Goal: Task Accomplishment & Management: Use online tool/utility

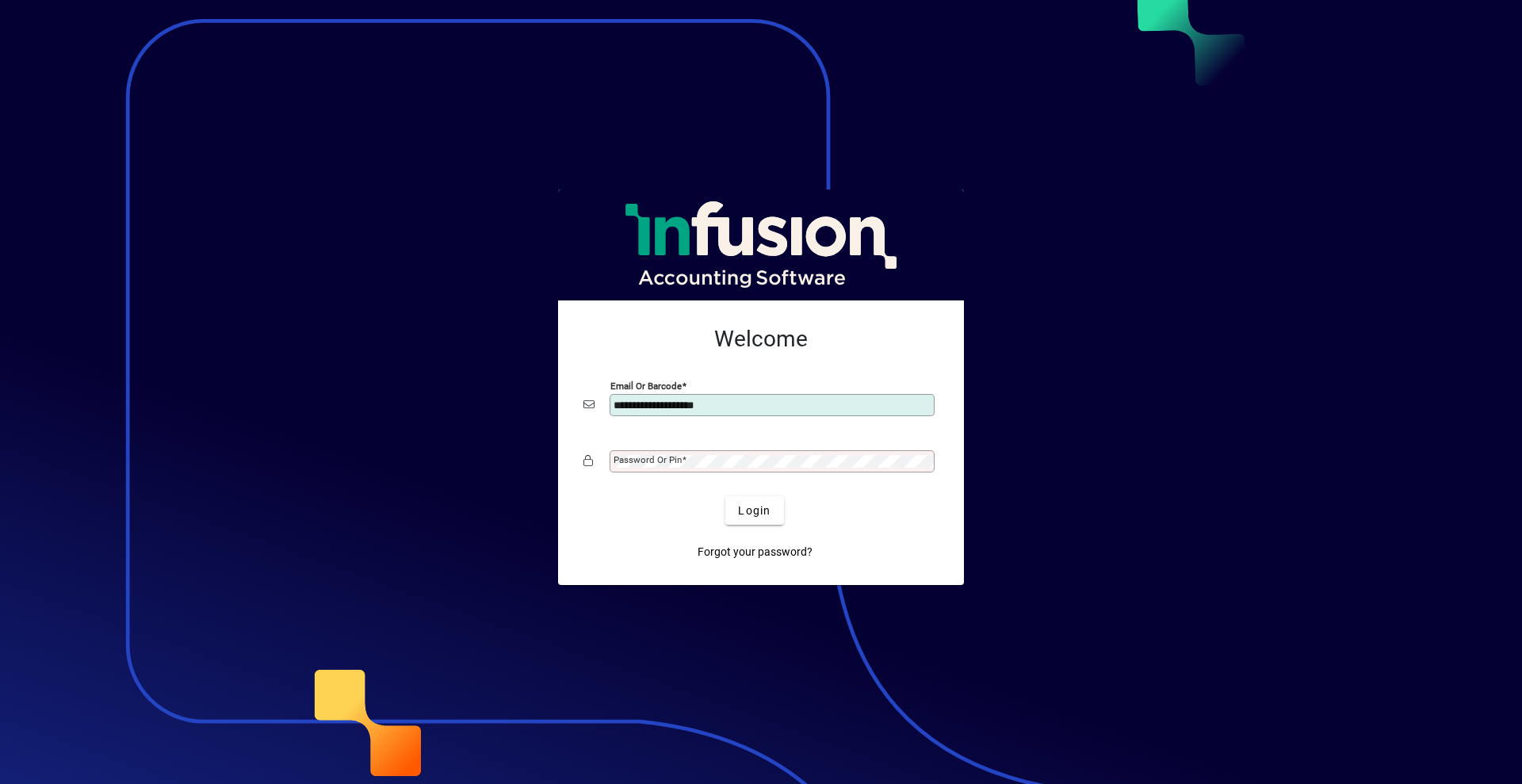
type input "**********"
click at [726, 496] on button "Login" at bounding box center [754, 510] width 58 height 28
